Goal: Communication & Community: Answer question/provide support

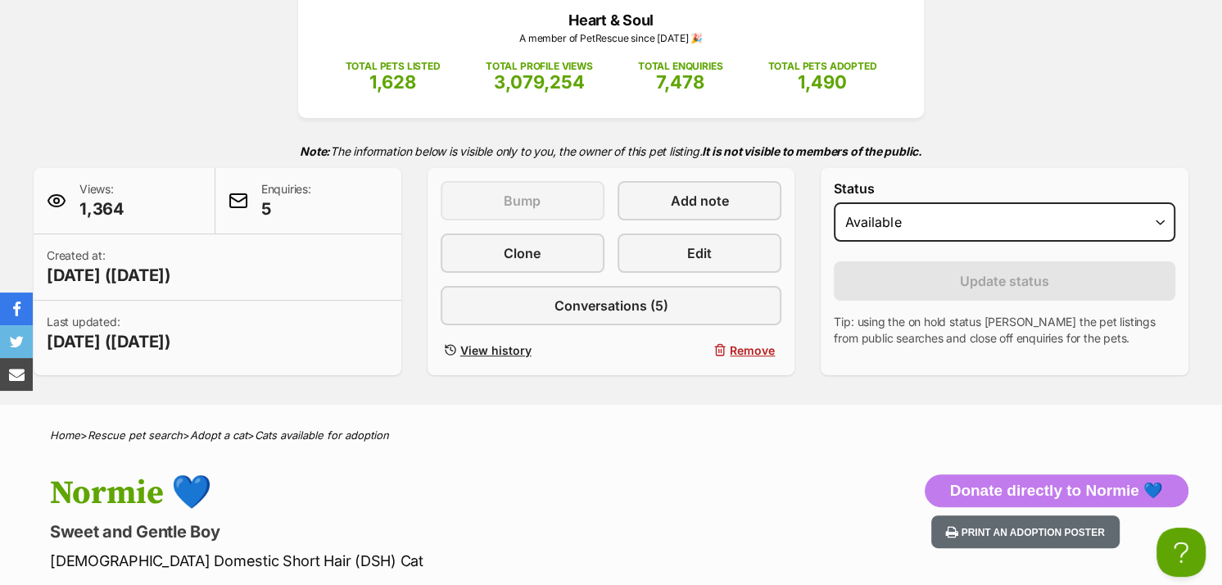
scroll to position [246, 0]
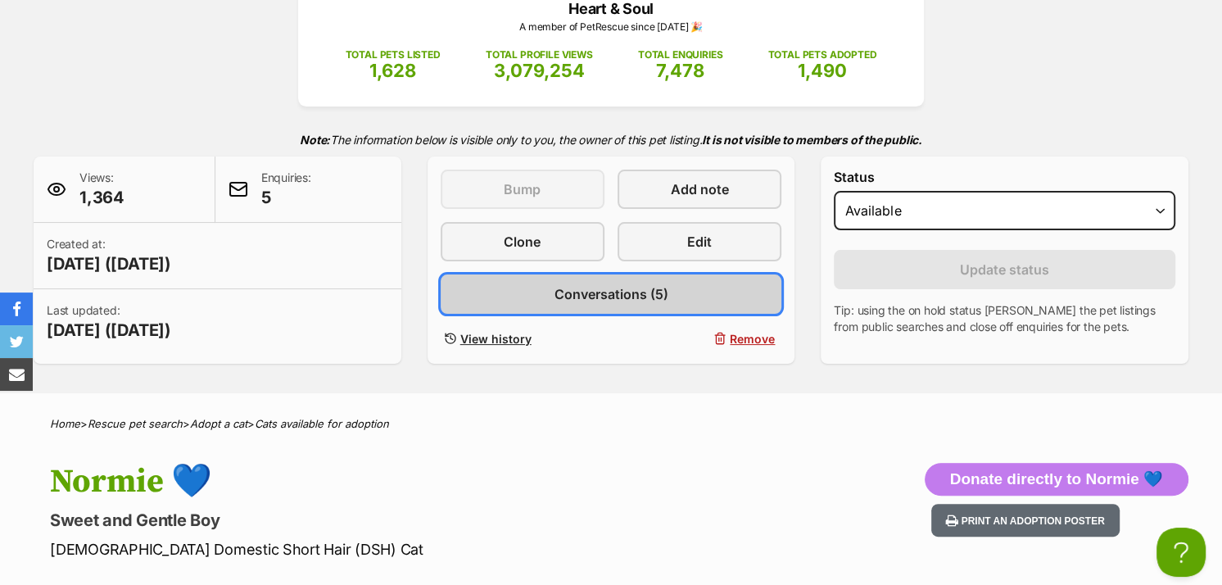
click at [603, 296] on span "Conversations (5)" at bounding box center [610, 294] width 114 height 20
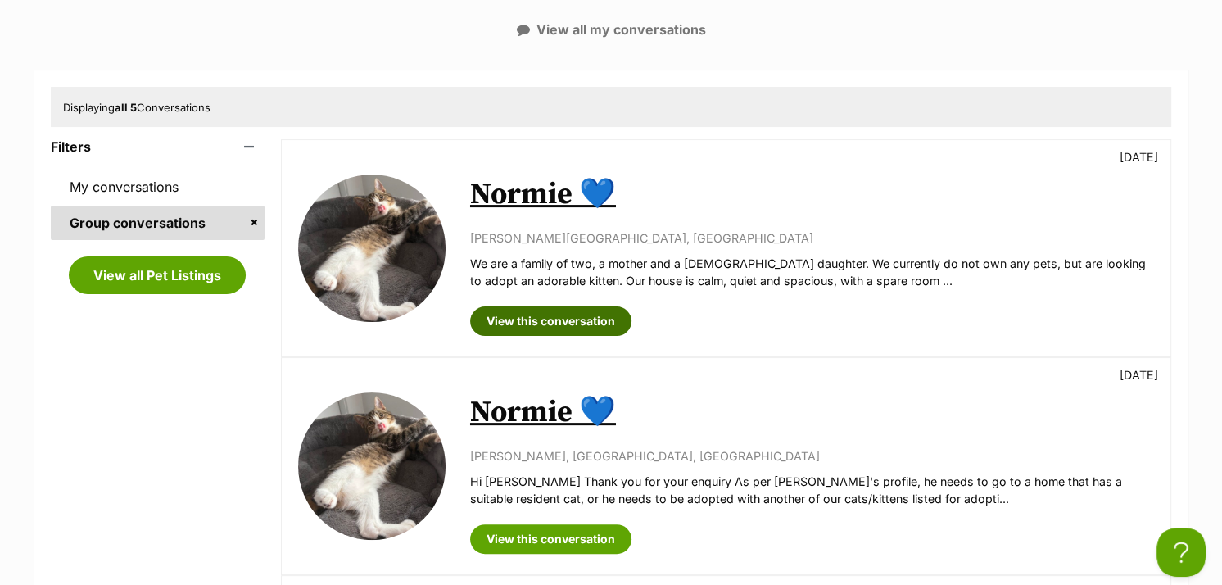
click at [498, 317] on link "View this conversation" at bounding box center [550, 320] width 161 height 29
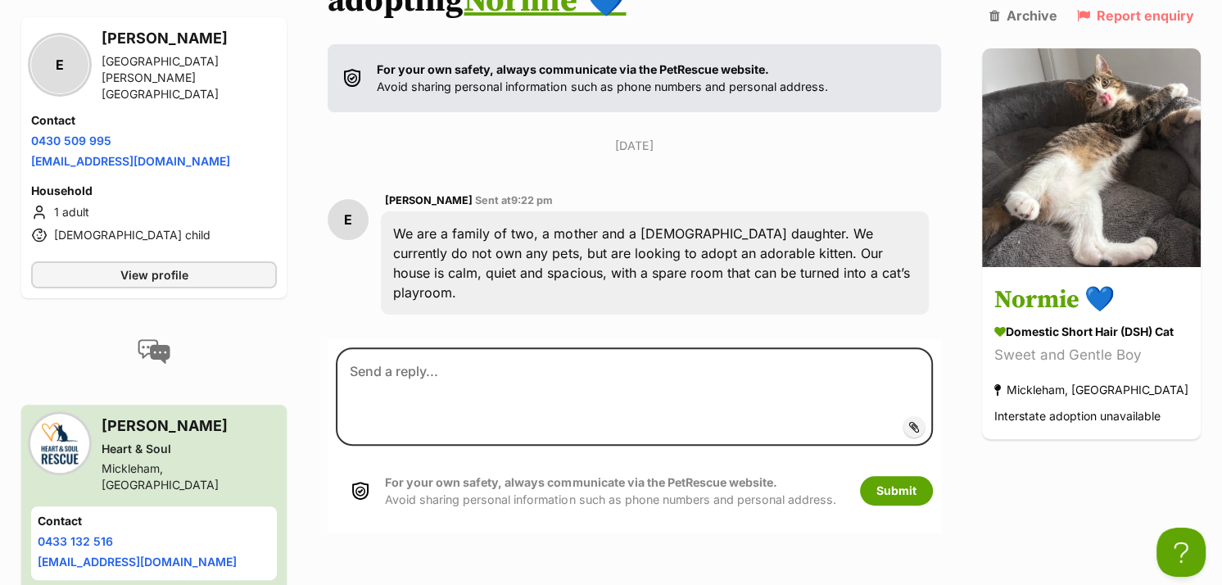
scroll to position [219, 0]
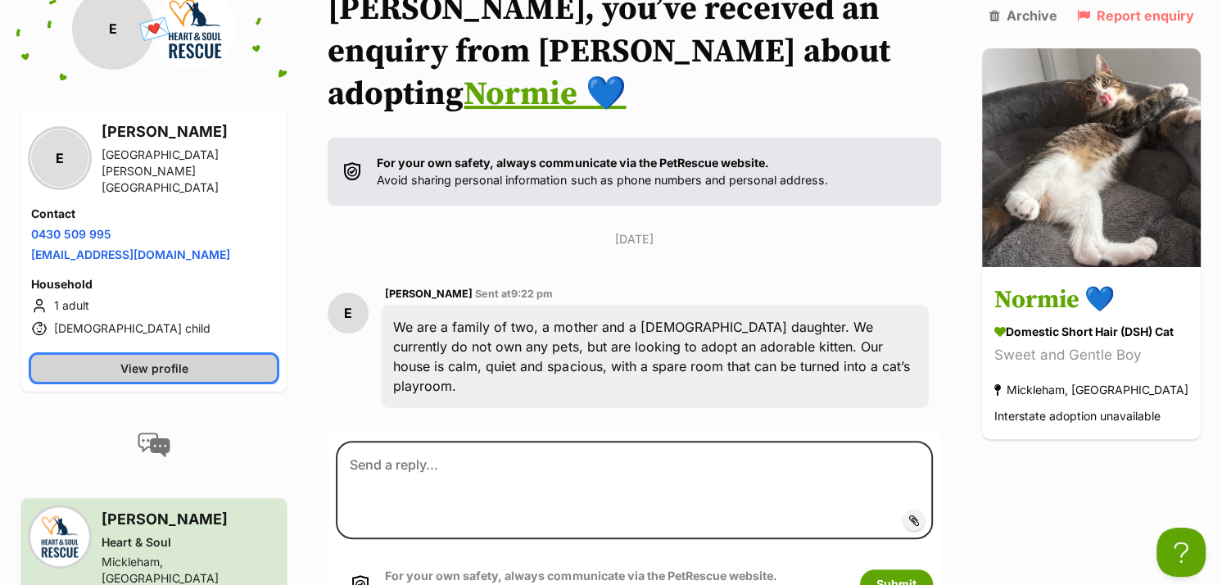
click at [228, 355] on link "View profile" at bounding box center [154, 368] width 246 height 27
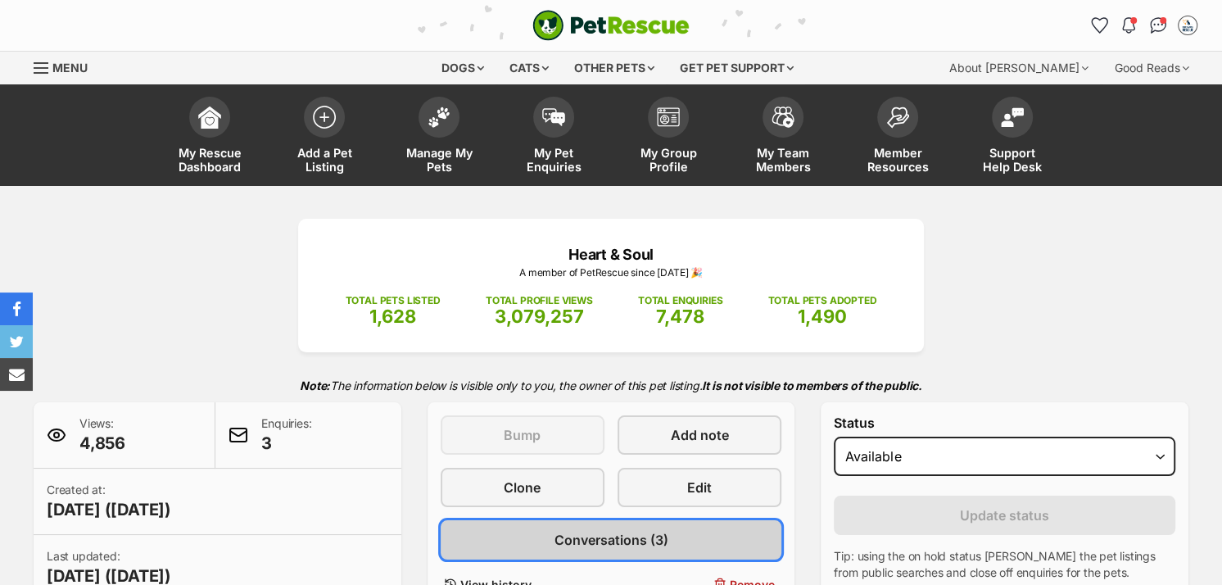
click at [586, 539] on span "Conversations (3)" at bounding box center [610, 540] width 114 height 20
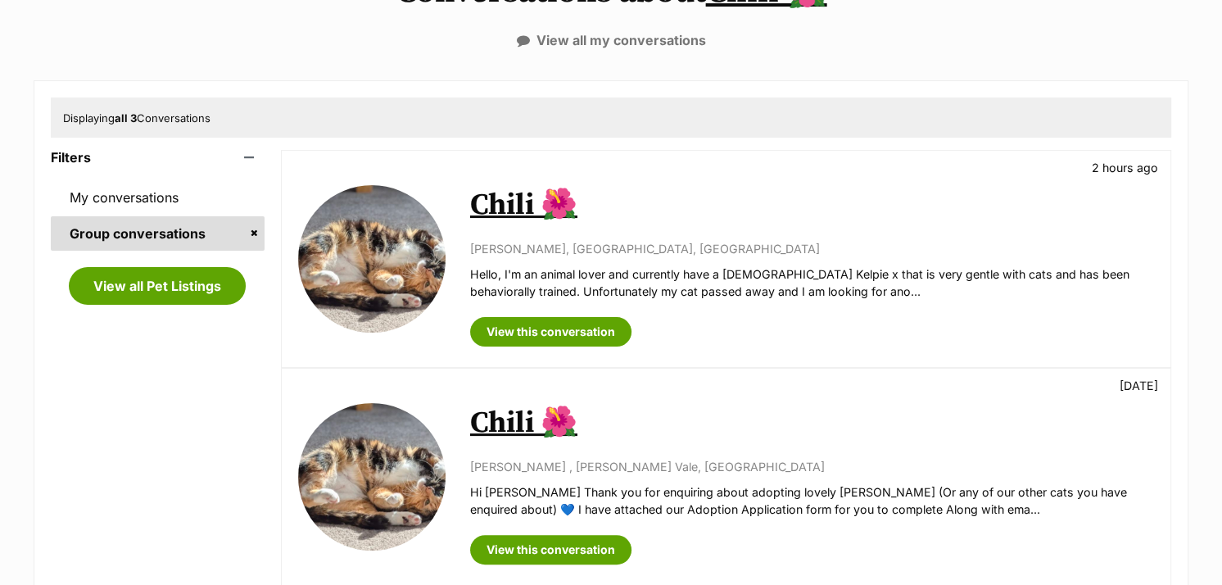
scroll to position [246, 0]
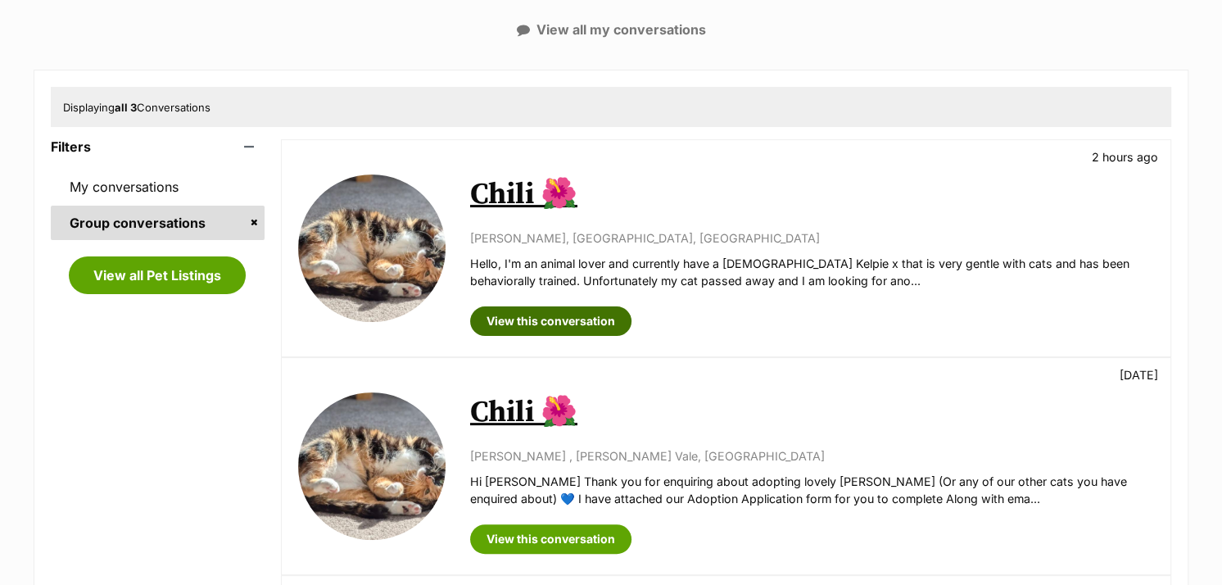
click at [576, 319] on link "View this conversation" at bounding box center [550, 320] width 161 height 29
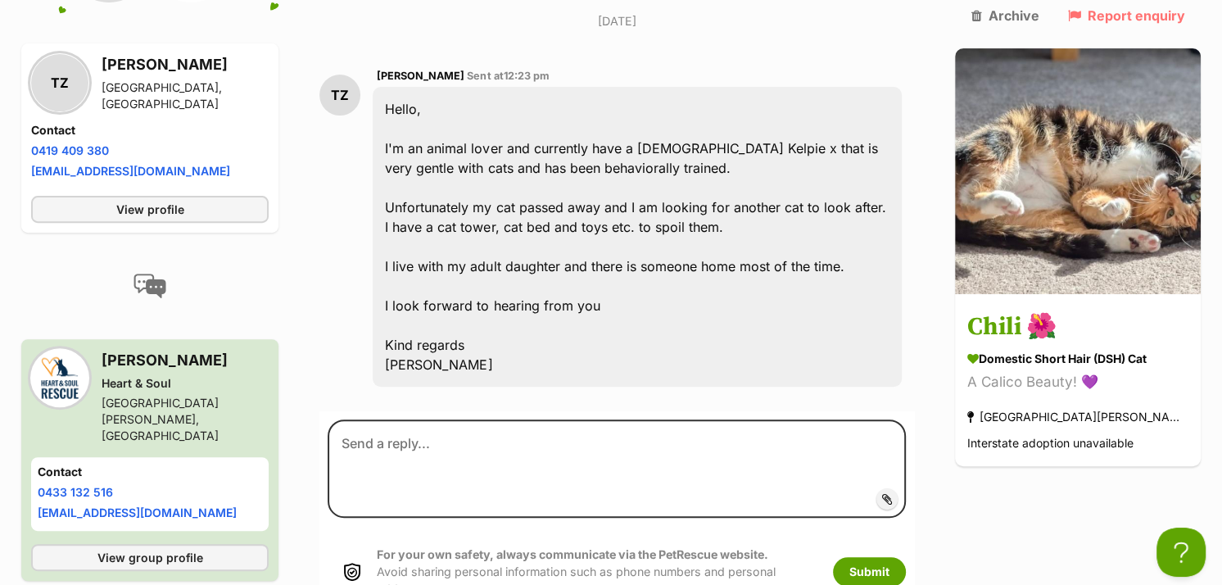
scroll to position [408, 0]
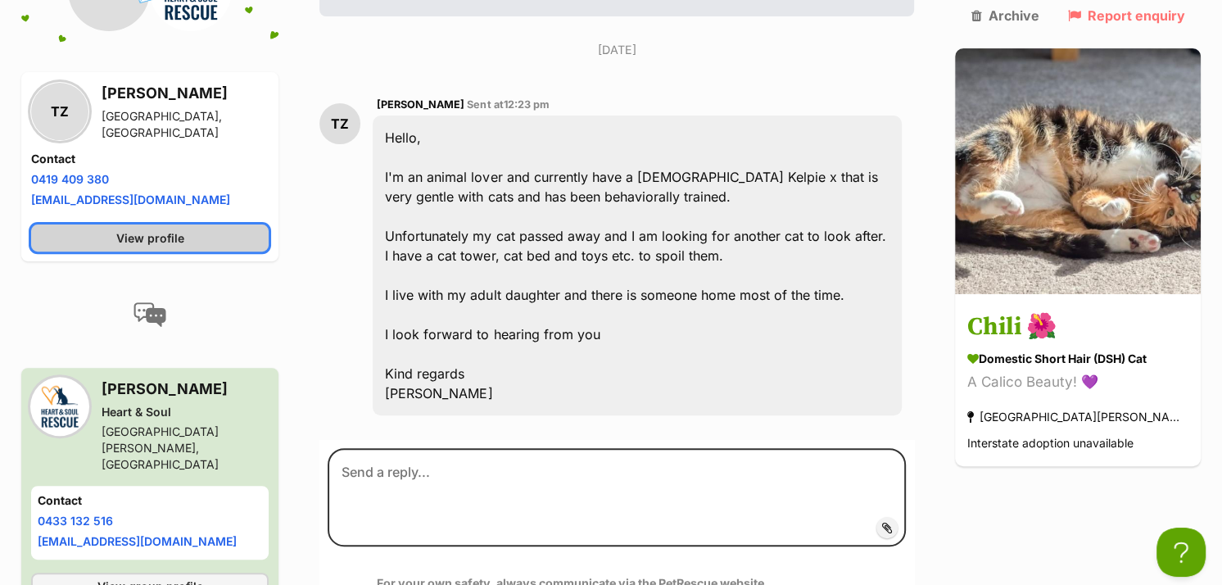
click at [246, 225] on link "View profile" at bounding box center [149, 238] width 237 height 27
